Goal: Task Accomplishment & Management: Manage account settings

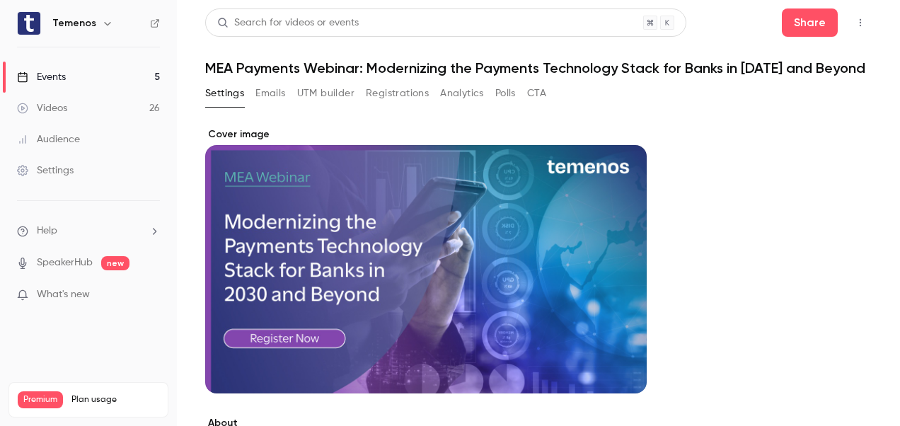
scroll to position [56, 0]
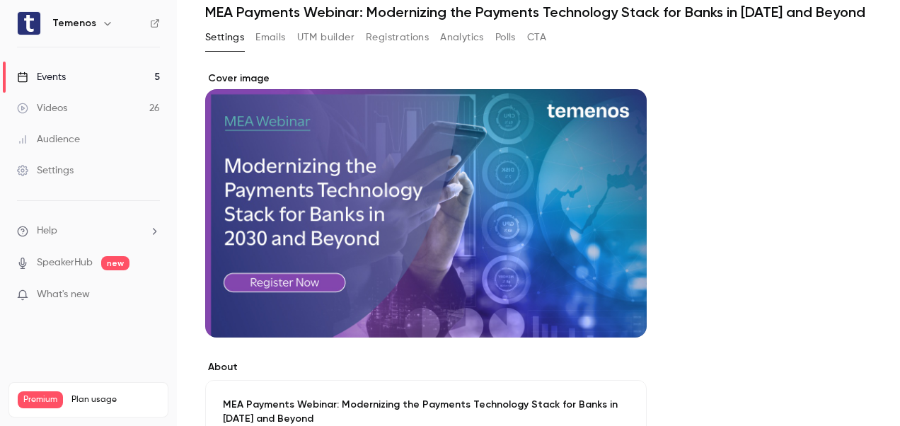
click at [463, 226] on div "Cover image" at bounding box center [426, 204] width 442 height 266
click at [0, 0] on input "Cover image" at bounding box center [0, 0] width 0 height 0
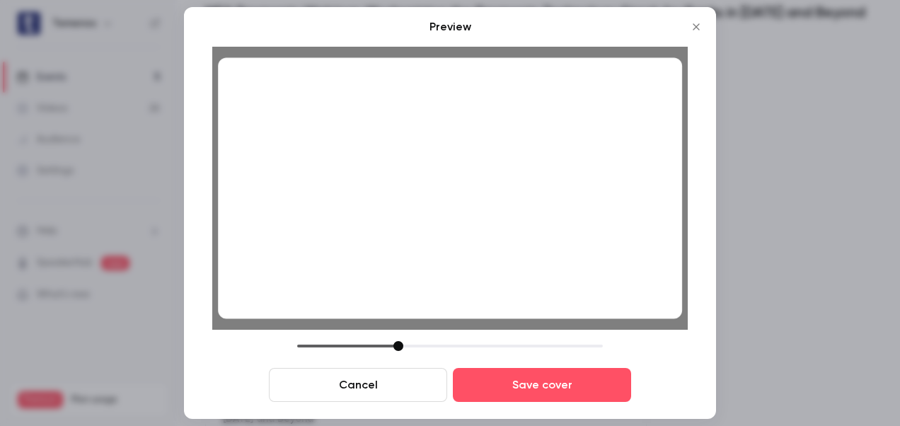
drag, startPoint x: 518, startPoint y: 273, endPoint x: 525, endPoint y: 283, distance: 12.2
click at [525, 283] on div at bounding box center [450, 188] width 464 height 261
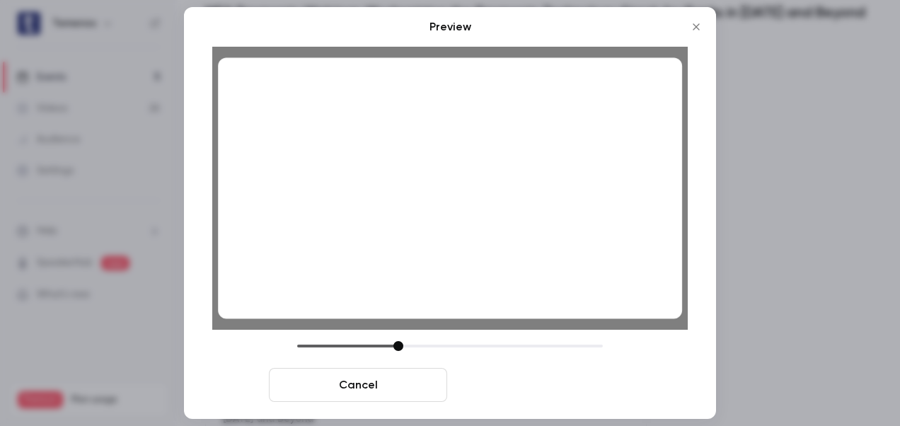
click at [528, 389] on button "Save cover" at bounding box center [542, 385] width 178 height 34
click at [522, 380] on button "Save cover" at bounding box center [542, 385] width 178 height 34
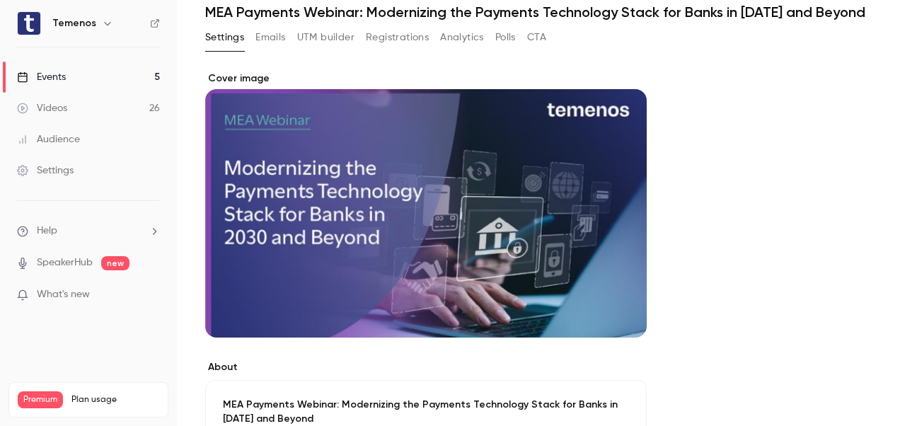
click at [199, 136] on main "Search for videos or events Share MEA Payments Webinar: Modernizing the Payment…" at bounding box center [538, 213] width 723 height 426
click at [81, 71] on link "Events 5" at bounding box center [88, 77] width 177 height 31
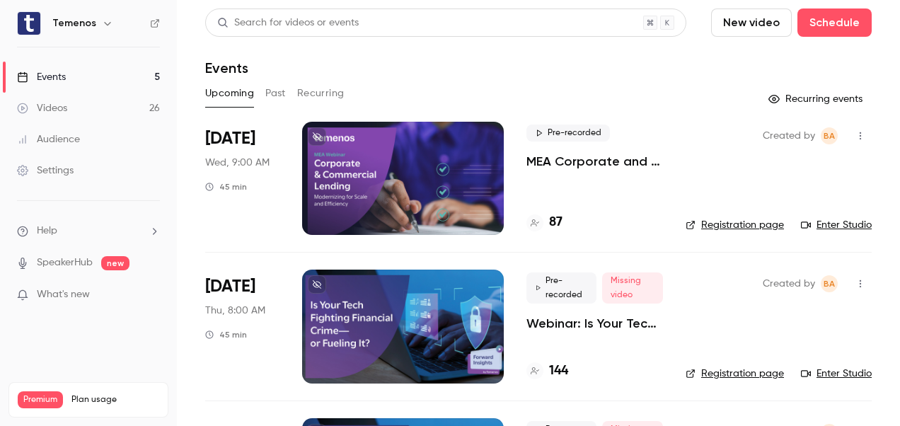
click at [391, 173] on div at bounding box center [403, 178] width 202 height 113
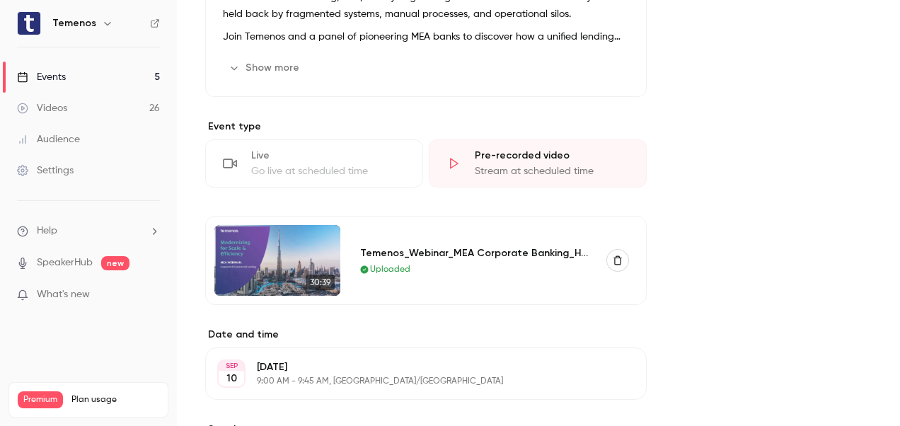
scroll to position [525, 0]
click at [456, 160] on icon at bounding box center [454, 163] width 14 height 14
click at [537, 161] on div "Pre-recorded video Stream at scheduled time" at bounding box center [538, 163] width 218 height 48
click at [720, 235] on div "About MEA Corporate and Commercial Lending: Modernizing for Scale and Efficienc…" at bounding box center [538, 188] width 667 height 1172
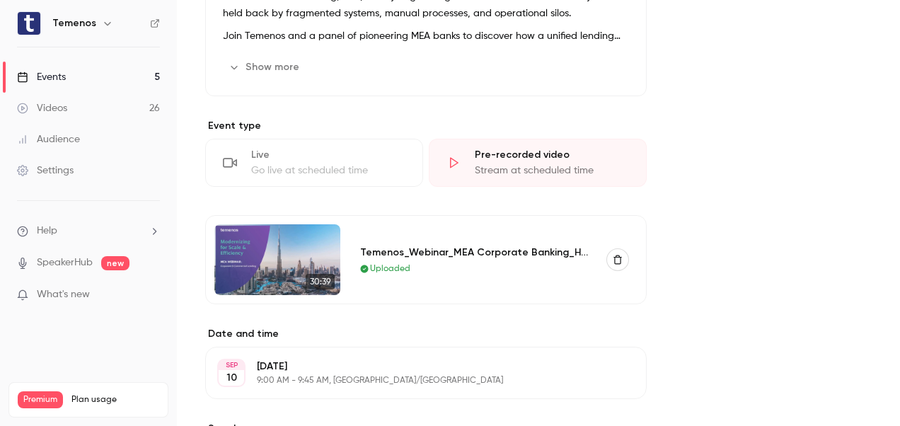
drag, startPoint x: 720, startPoint y: 235, endPoint x: 720, endPoint y: 335, distance: 99.8
click at [720, 335] on div "About MEA Corporate and Commercial Lending: Modernizing for Scale and Efficienc…" at bounding box center [538, 188] width 667 height 1172
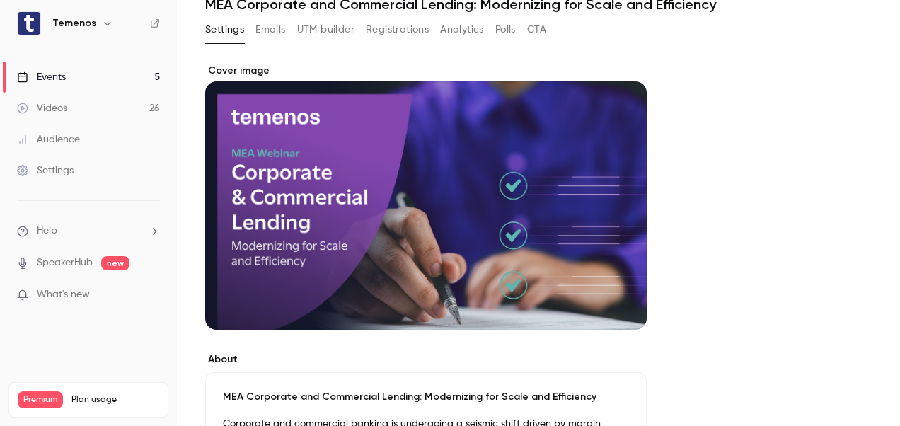
scroll to position [50, 0]
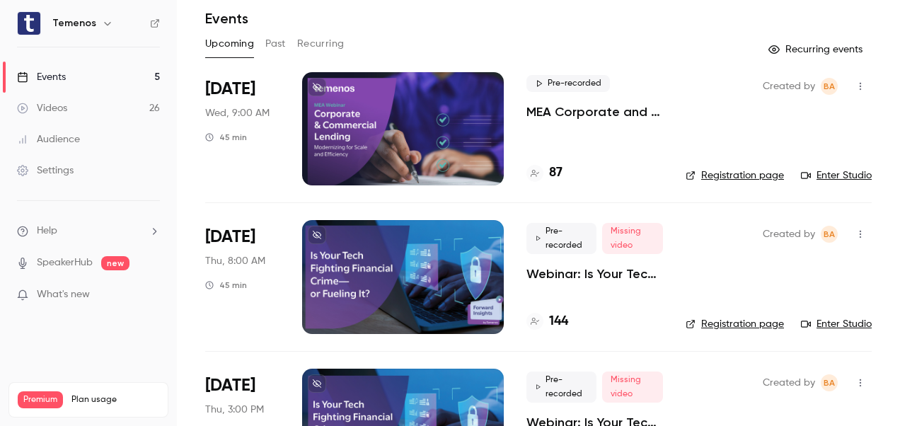
click at [852, 168] on link "Enter Studio" at bounding box center [836, 175] width 71 height 14
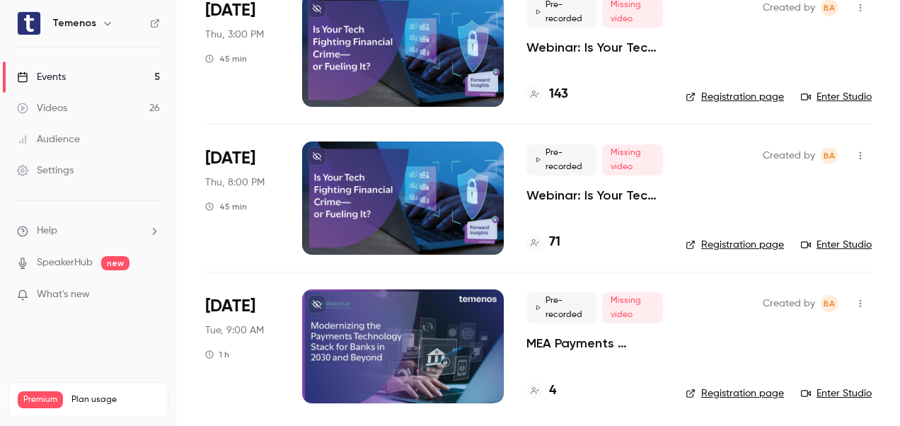
scroll to position [426, 0]
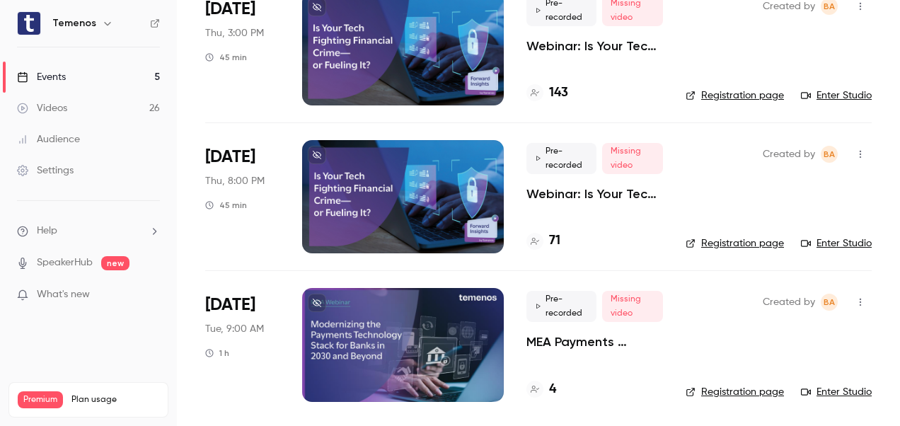
click at [749, 364] on div "Created by BA Registration page Enter Studio" at bounding box center [779, 344] width 186 height 113
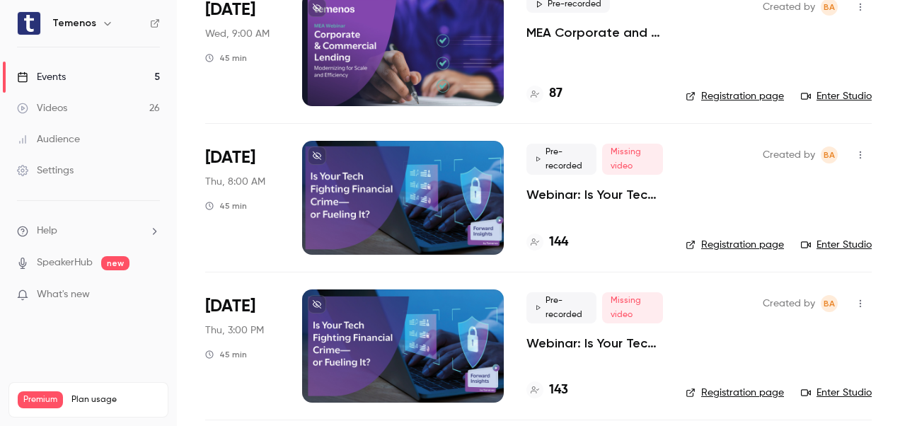
scroll to position [0, 0]
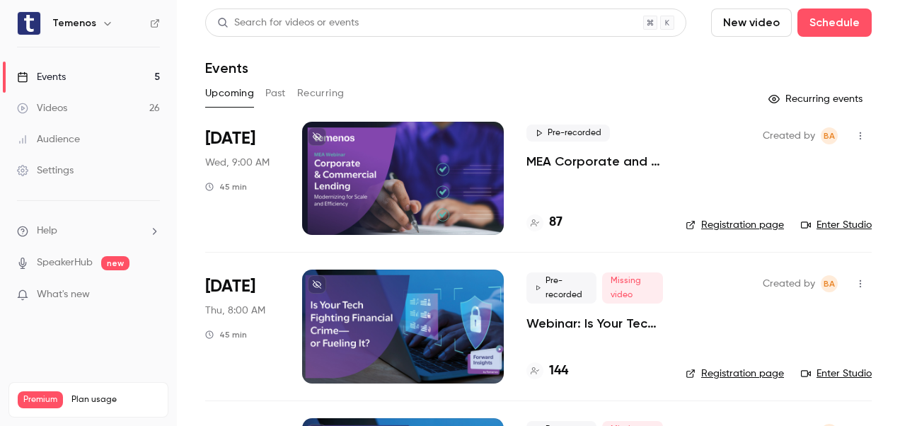
click at [820, 224] on link "Enter Studio" at bounding box center [836, 225] width 71 height 14
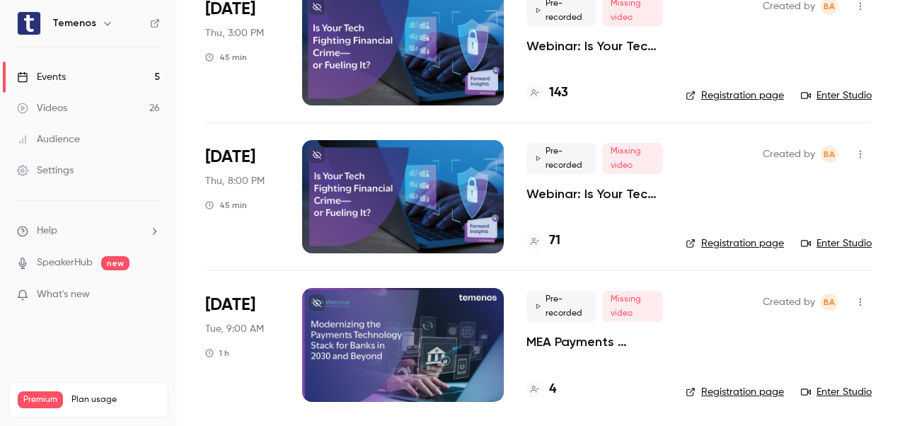
click at [409, 320] on div at bounding box center [403, 344] width 202 height 113
